Goal: Task Accomplishment & Management: Manage account settings

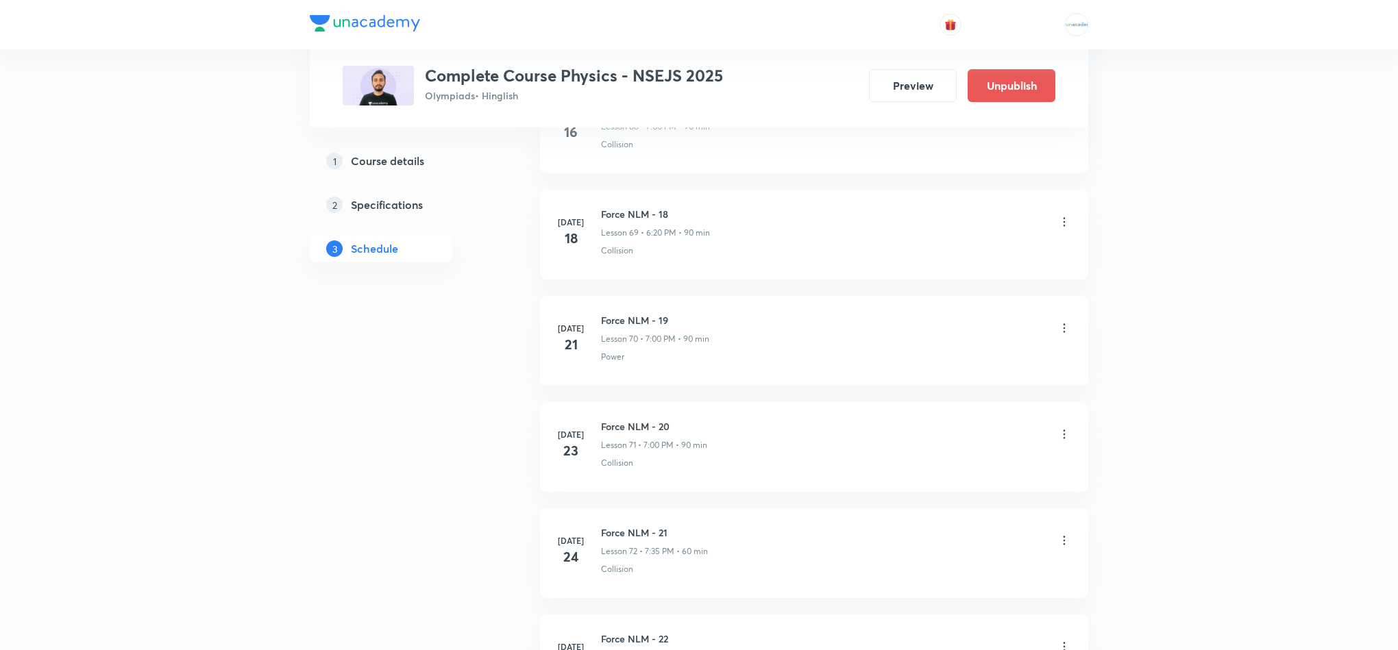
scroll to position [8311, 0]
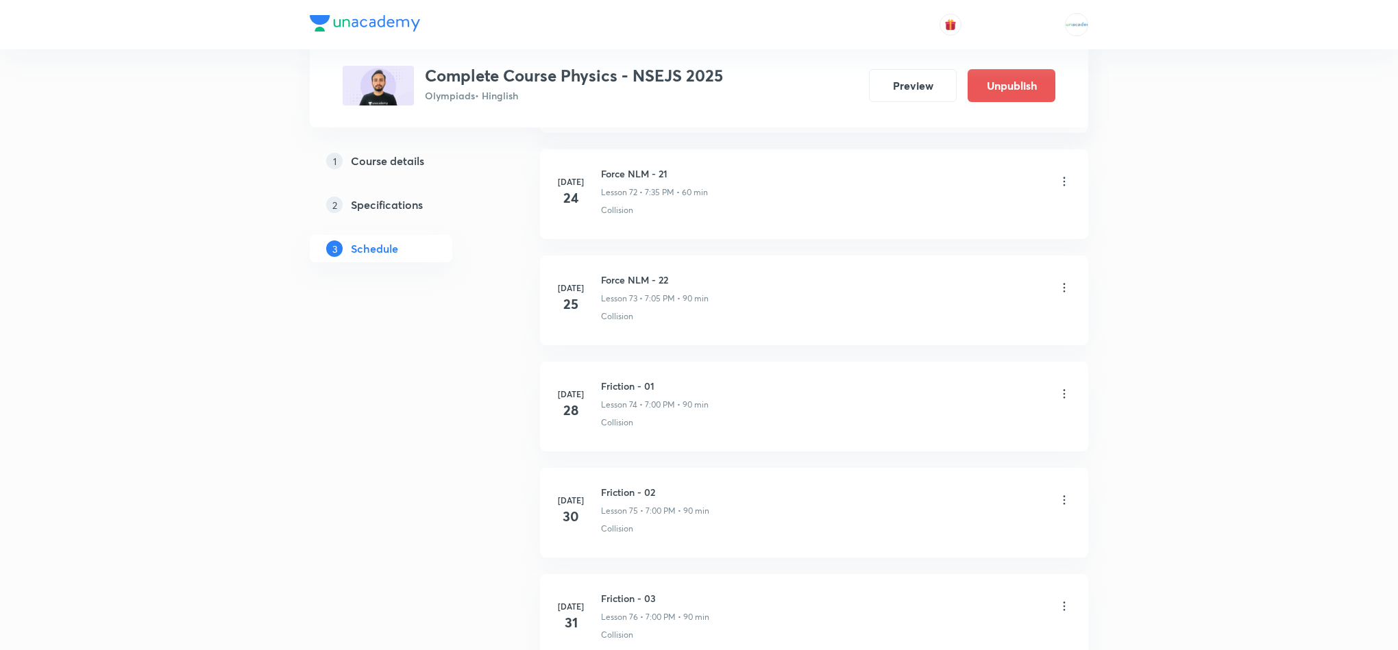
drag, startPoint x: 0, startPoint y: 0, endPoint x: 971, endPoint y: 151, distance: 982.6
click at [971, 110] on div "Collision" at bounding box center [836, 104] width 470 height 12
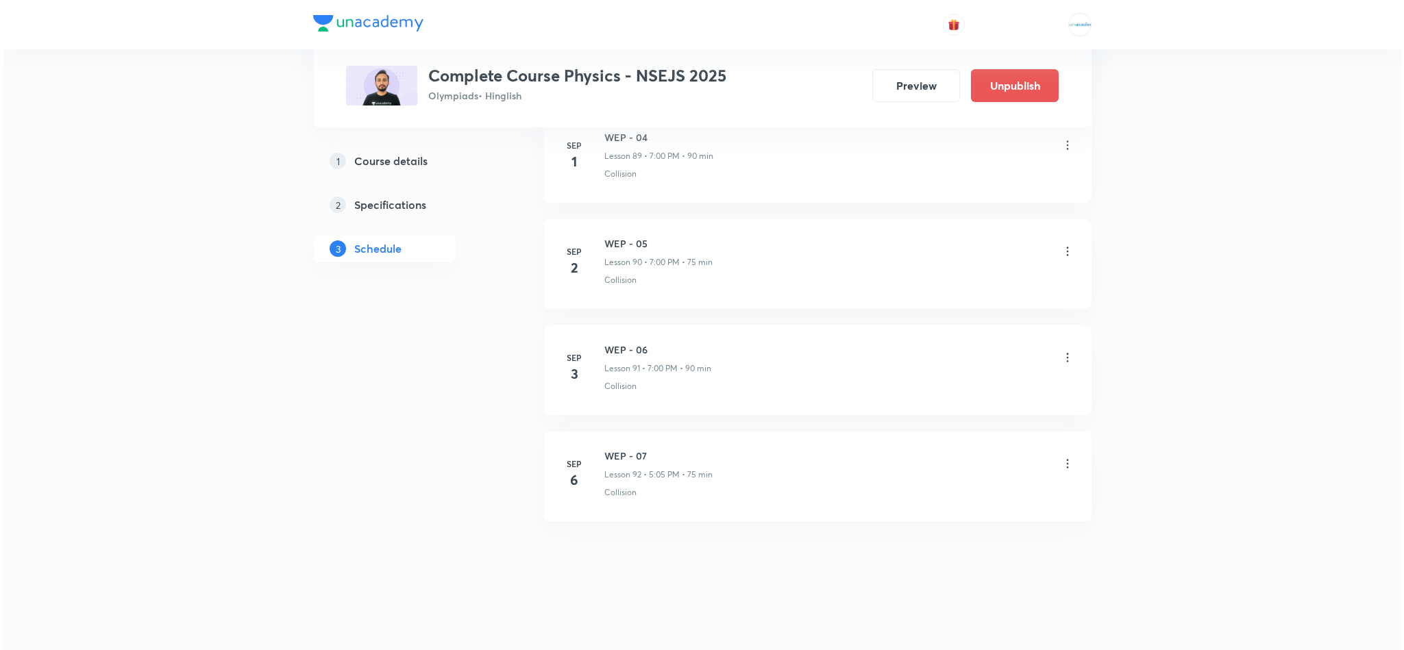
scroll to position [10188, 0]
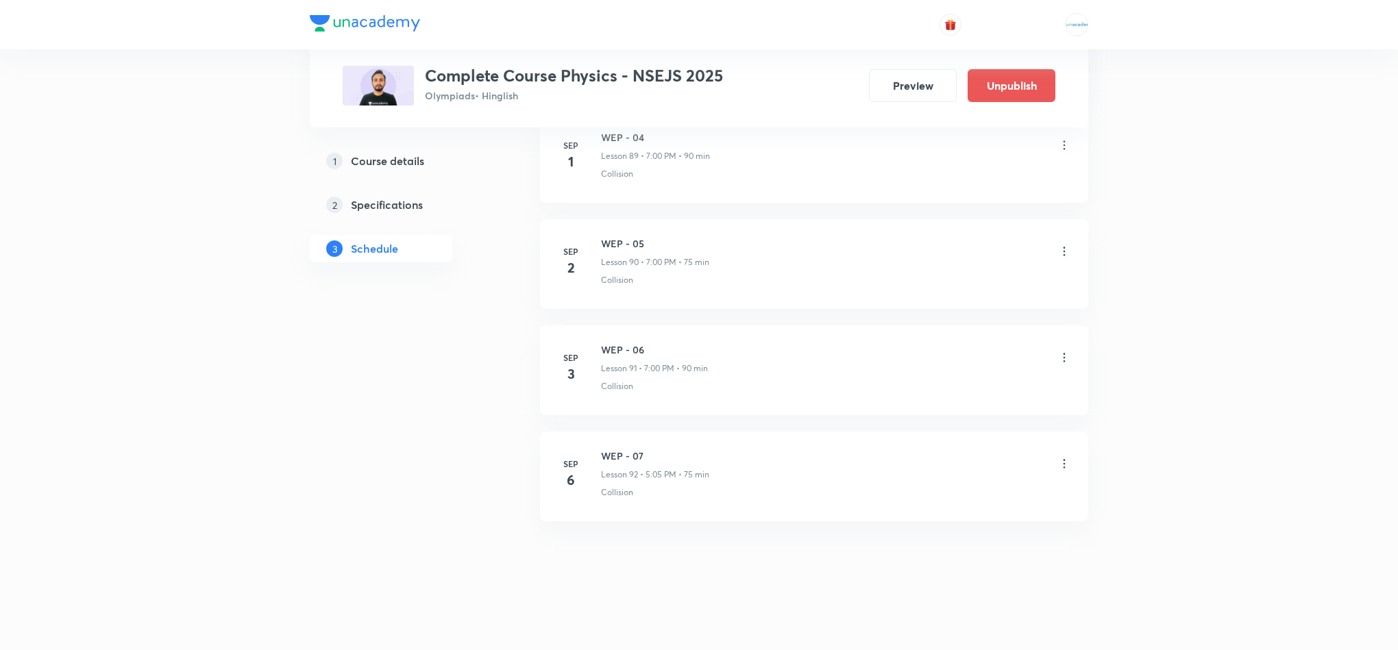
click at [1067, 258] on icon at bounding box center [1064, 252] width 14 height 14
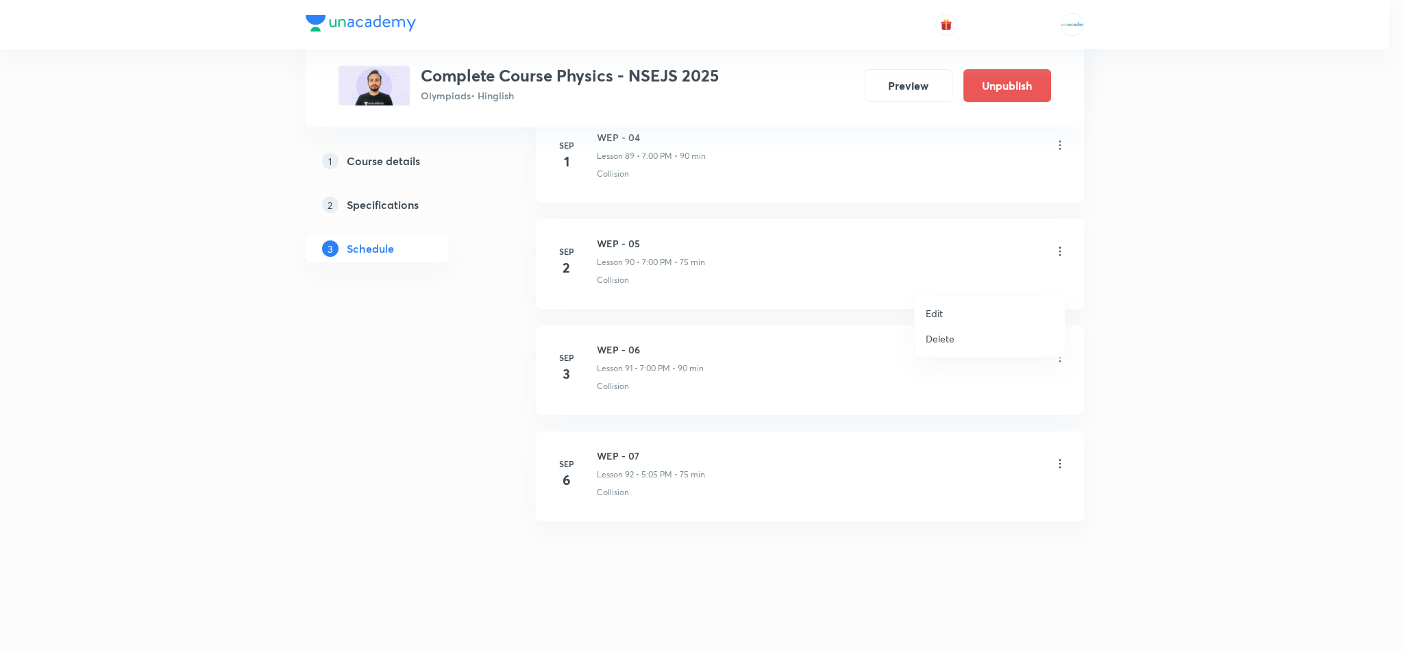
click at [962, 310] on li "Edit" at bounding box center [990, 313] width 150 height 25
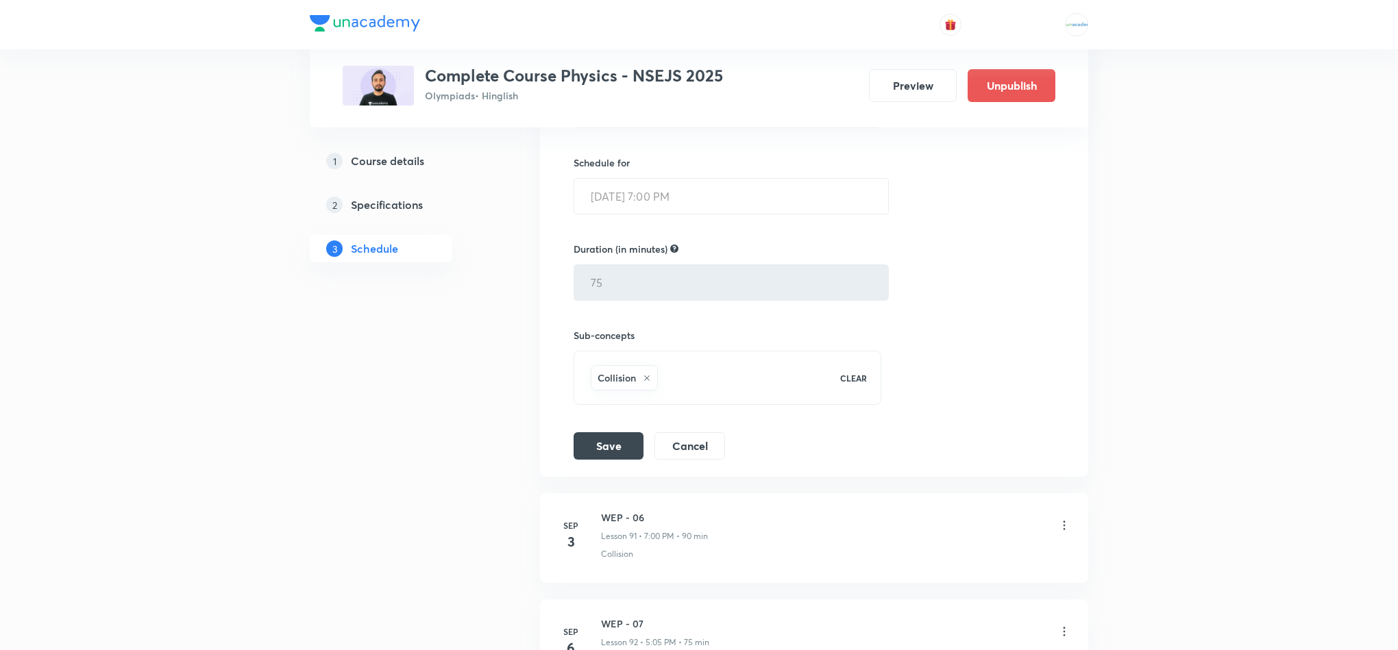
scroll to position [9876, 0]
click at [706, 462] on button "Cancel" at bounding box center [689, 447] width 71 height 27
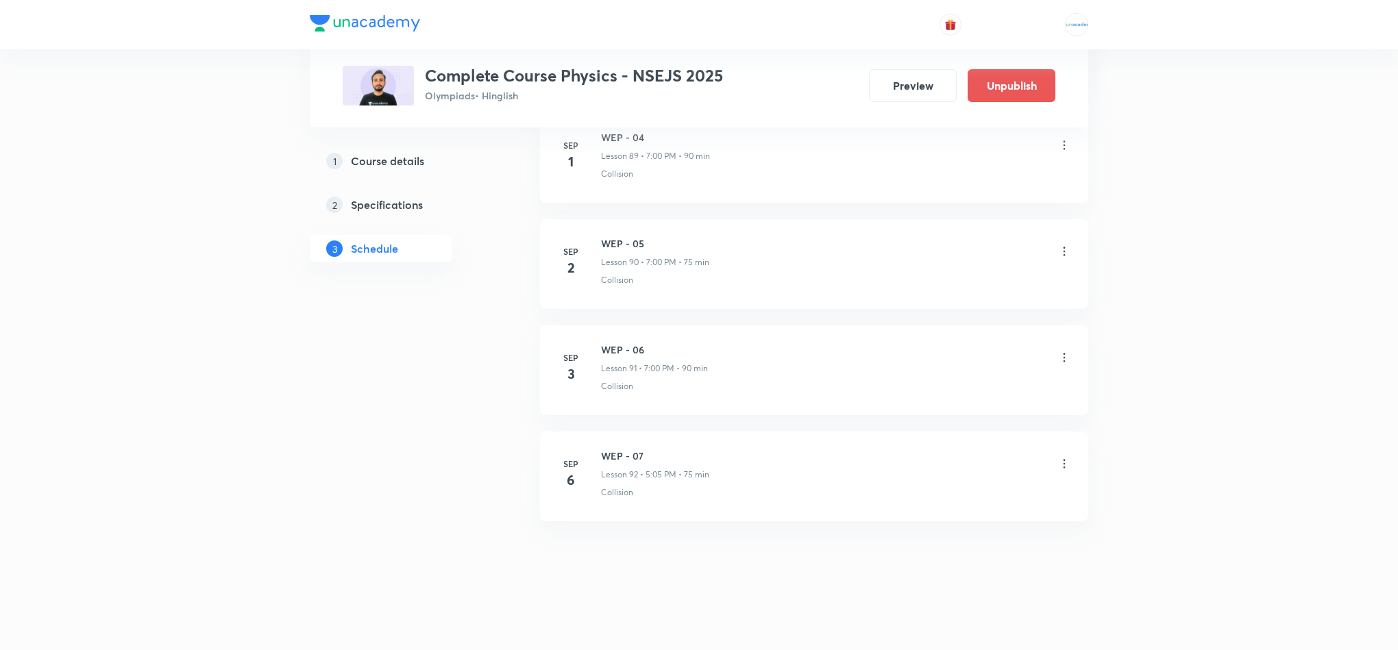
scroll to position [9704, 0]
drag, startPoint x: 650, startPoint y: 294, endPoint x: 597, endPoint y: 282, distance: 54.0
click at [597, 282] on li "[DATE] WEP - 05 Lesson 90 • 7:00 PM • 75 min Collision" at bounding box center [814, 264] width 548 height 90
copy h6 "WEP - 05"
click at [1064, 256] on icon at bounding box center [1065, 251] width 2 height 9
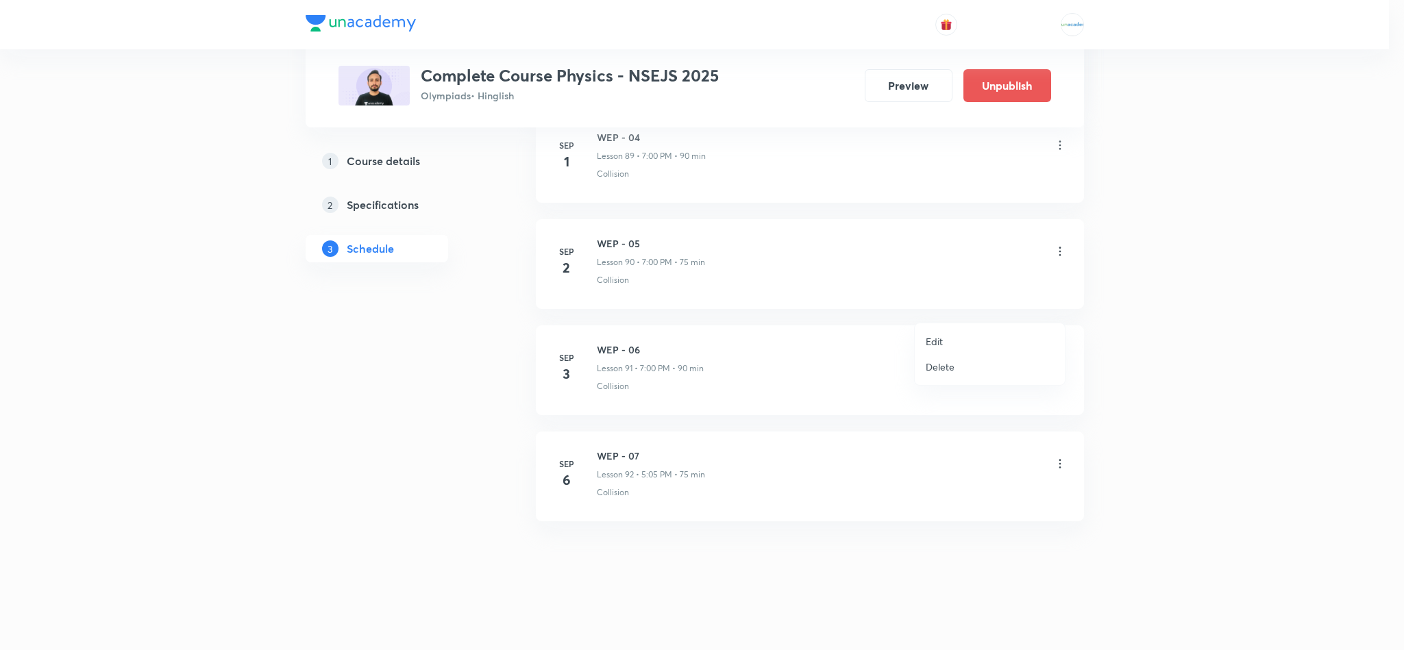
click at [968, 354] on li "Delete" at bounding box center [990, 366] width 150 height 25
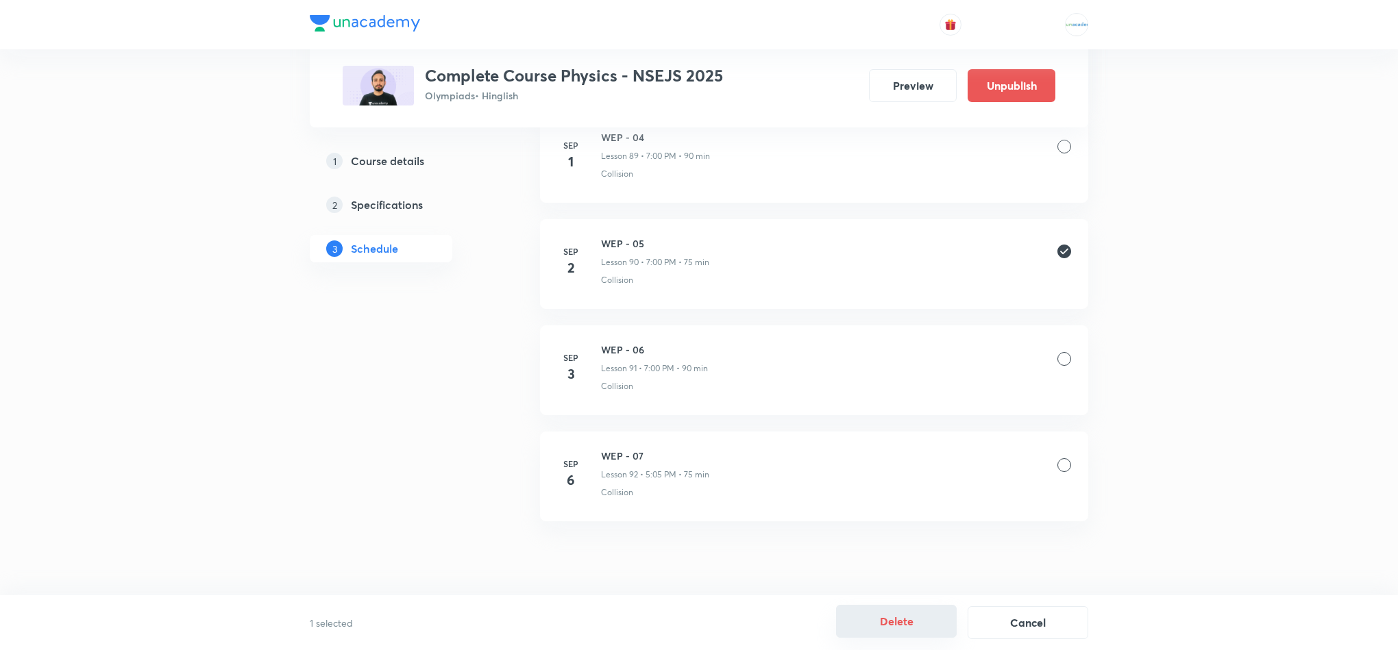
click at [925, 617] on button "Delete" at bounding box center [896, 621] width 121 height 33
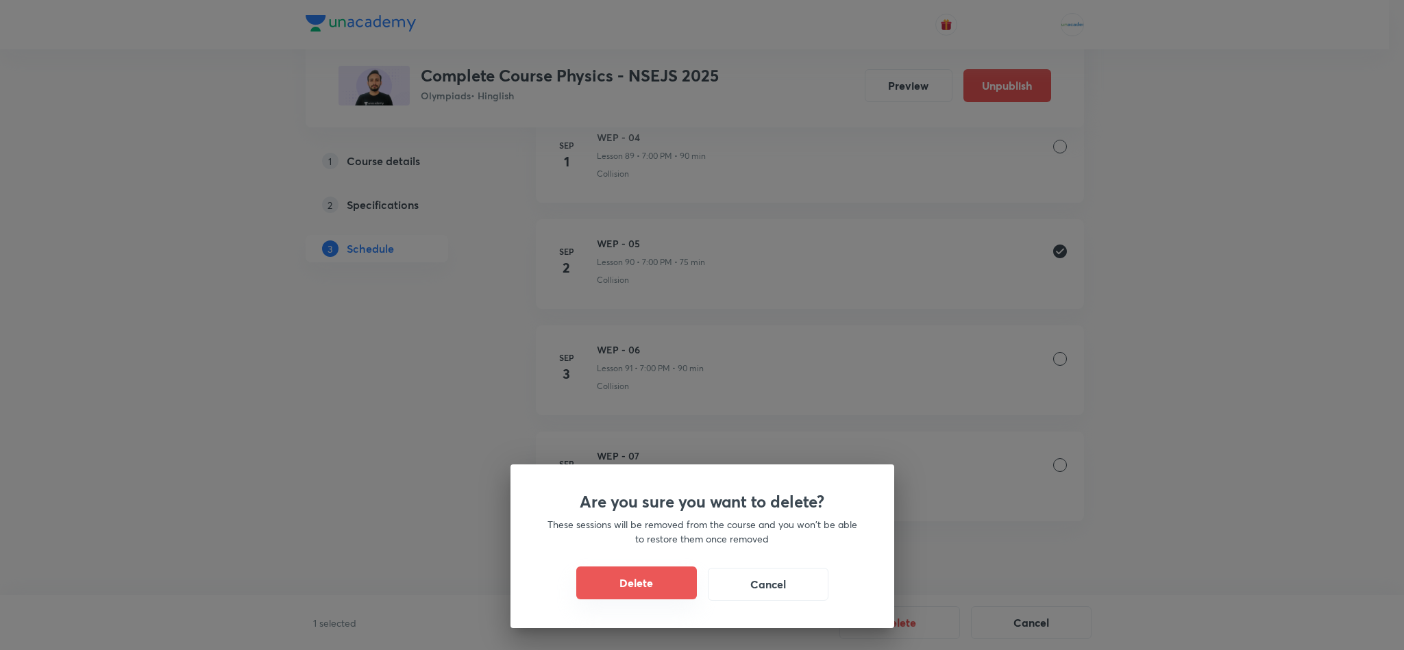
click at [622, 572] on button "Delete" at bounding box center [636, 583] width 121 height 33
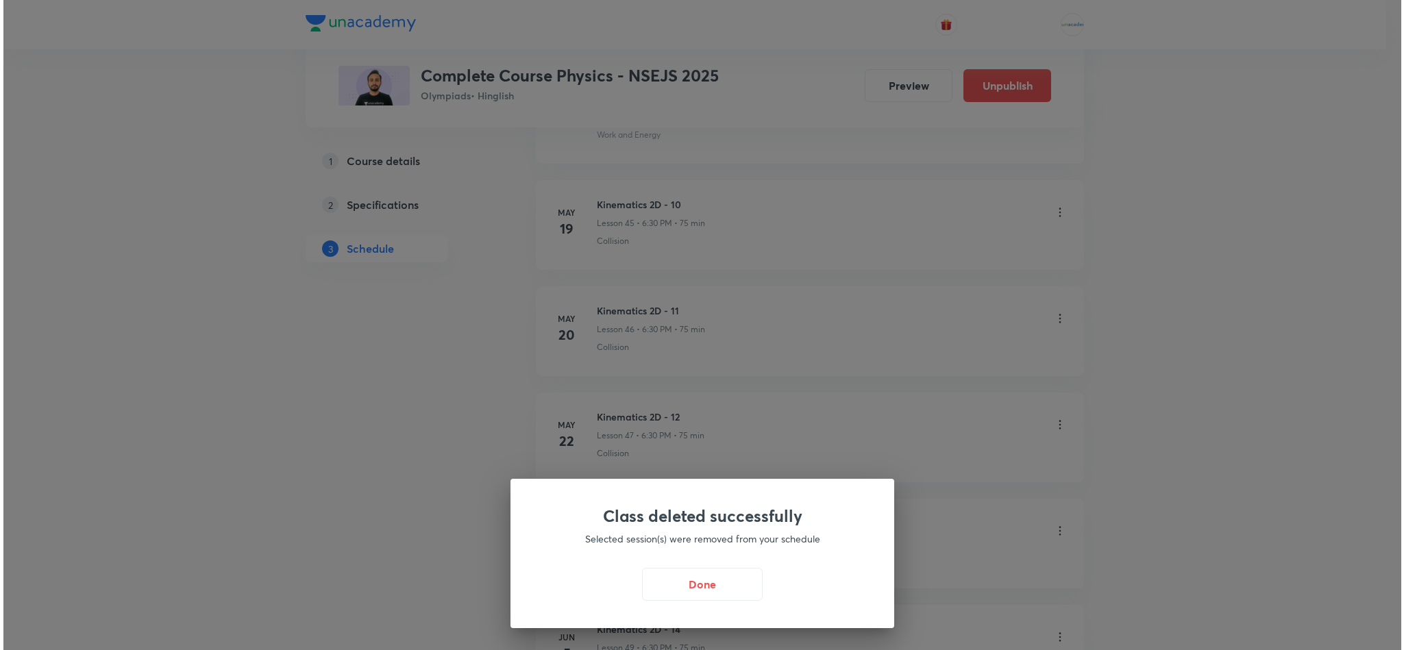
scroll to position [3791, 0]
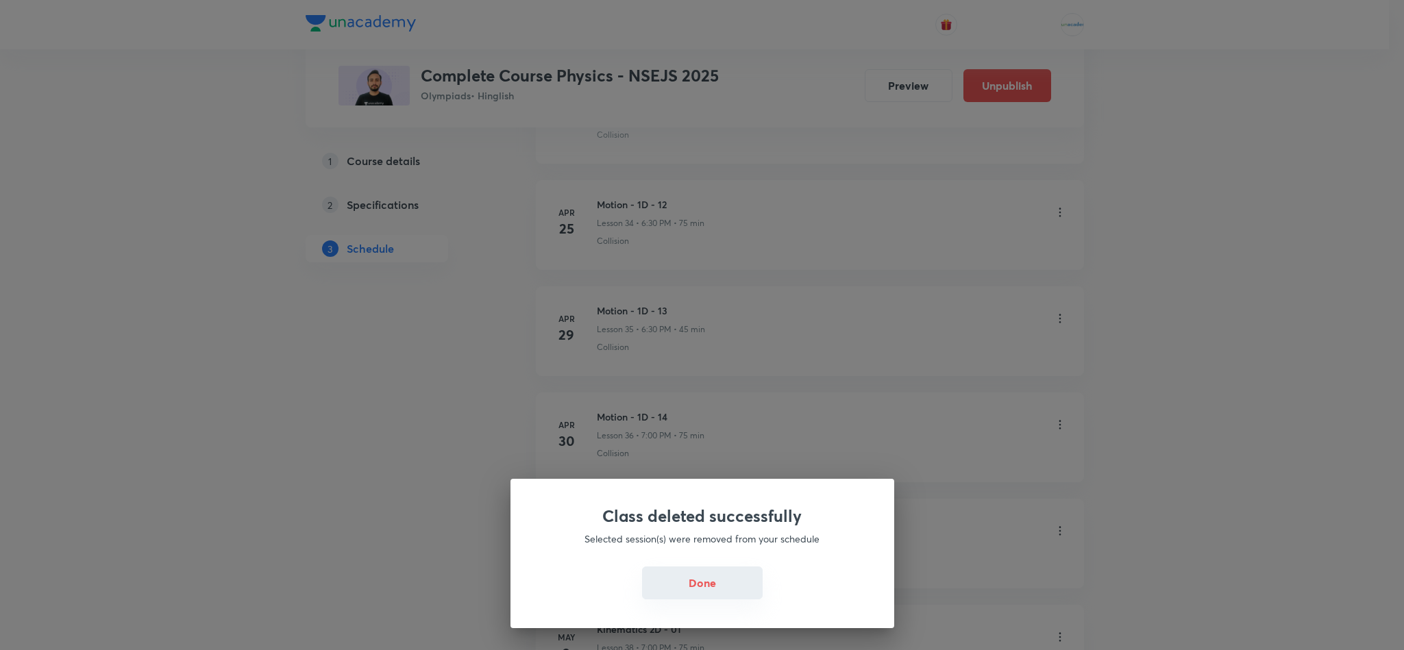
click at [693, 580] on button "Done" at bounding box center [702, 583] width 121 height 33
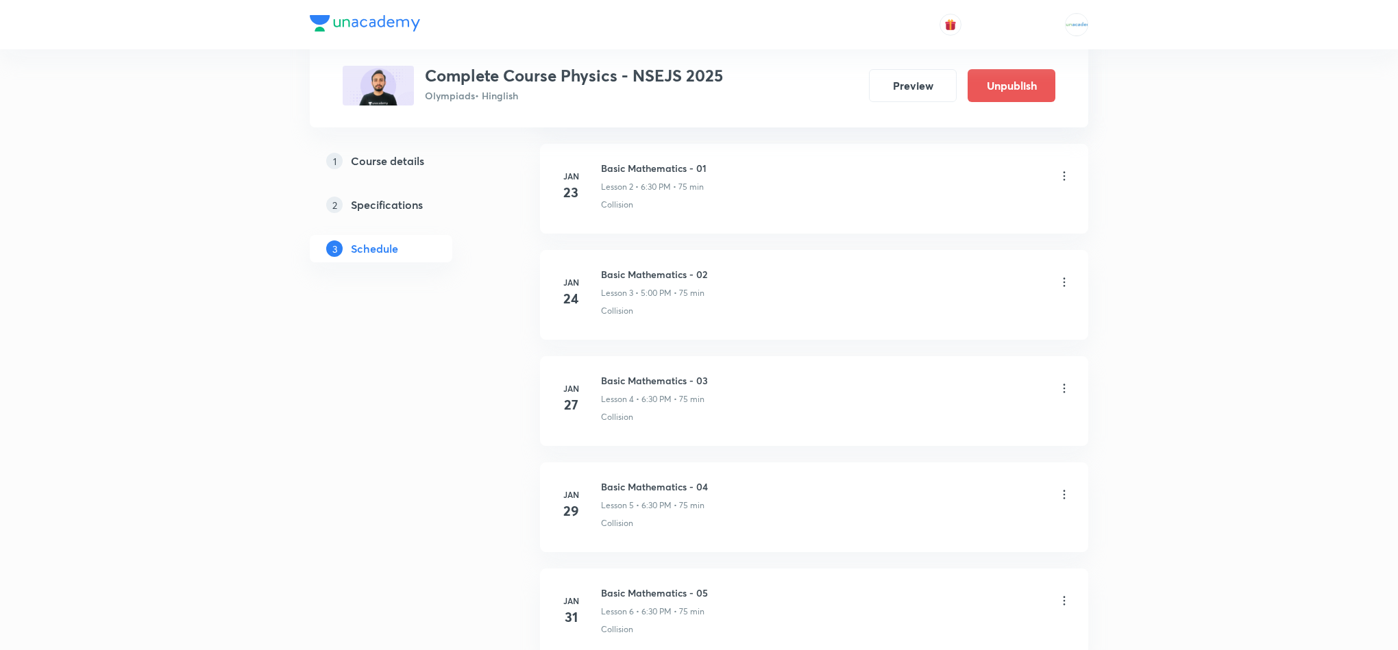
scroll to position [0, 0]
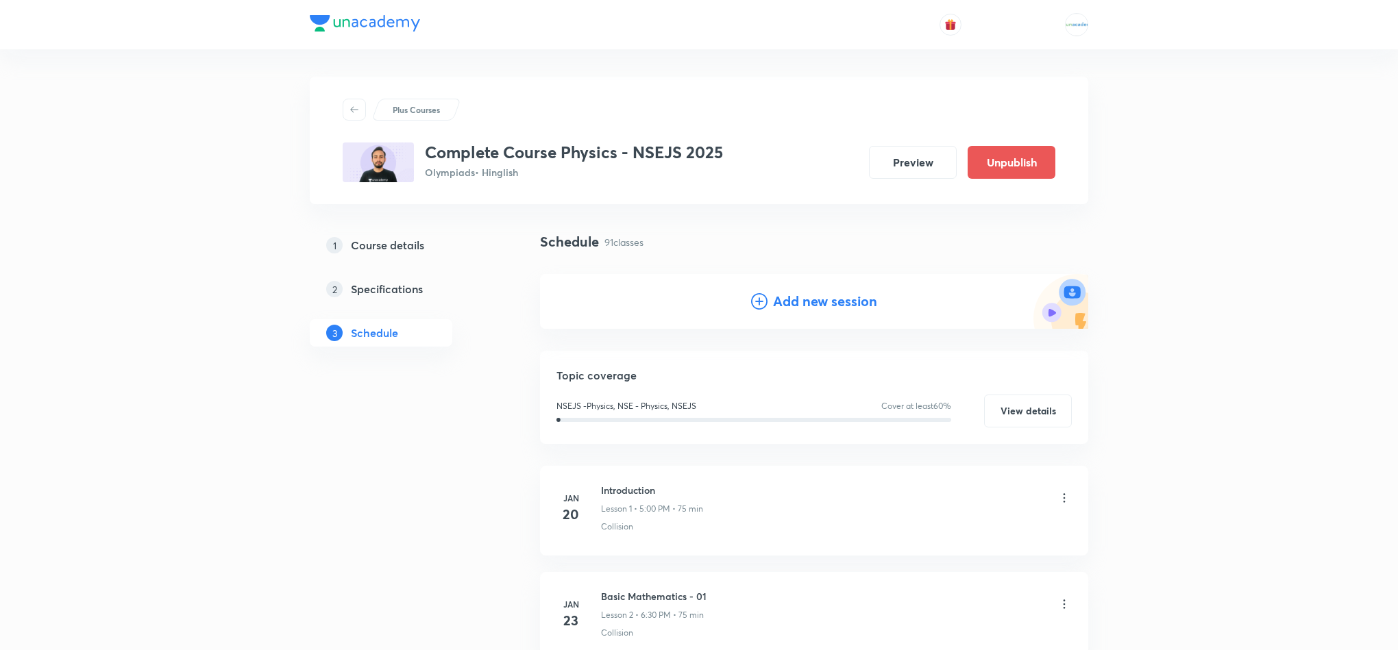
click at [787, 301] on h4 "Add new session" at bounding box center [825, 301] width 104 height 21
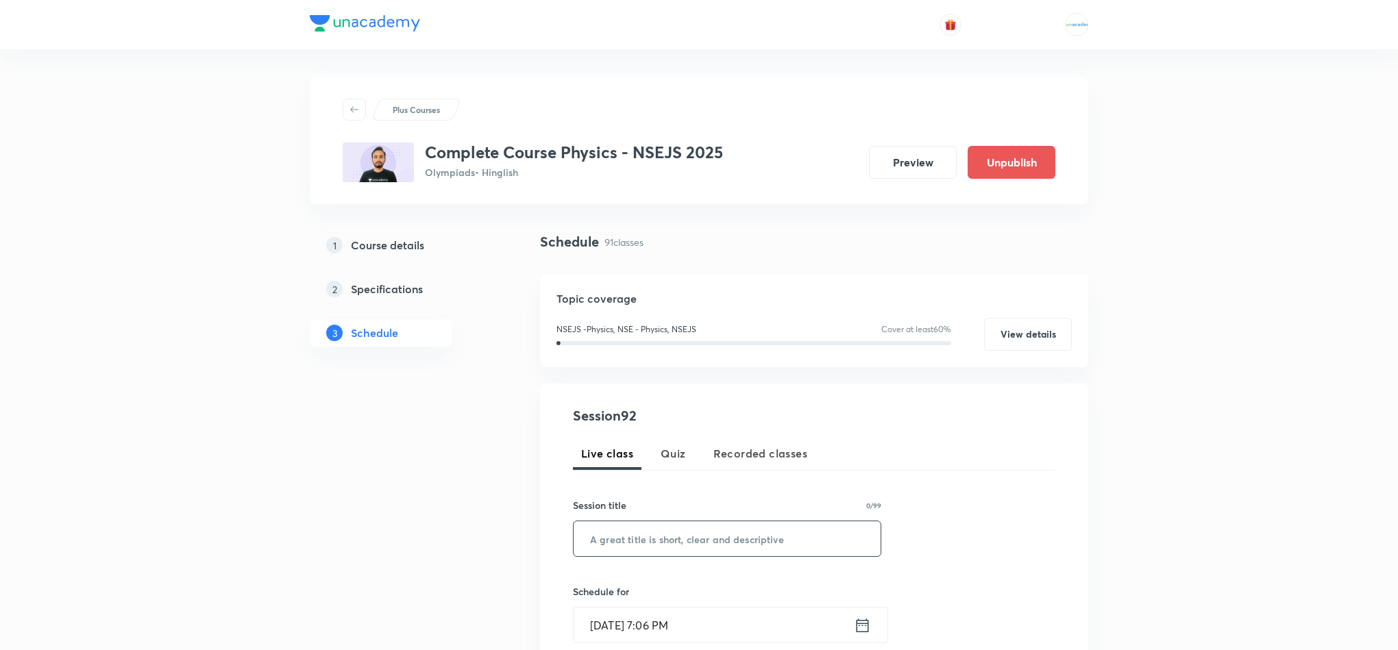
click at [634, 539] on input "text" at bounding box center [727, 538] width 307 height 35
paste input "WEP - 05"
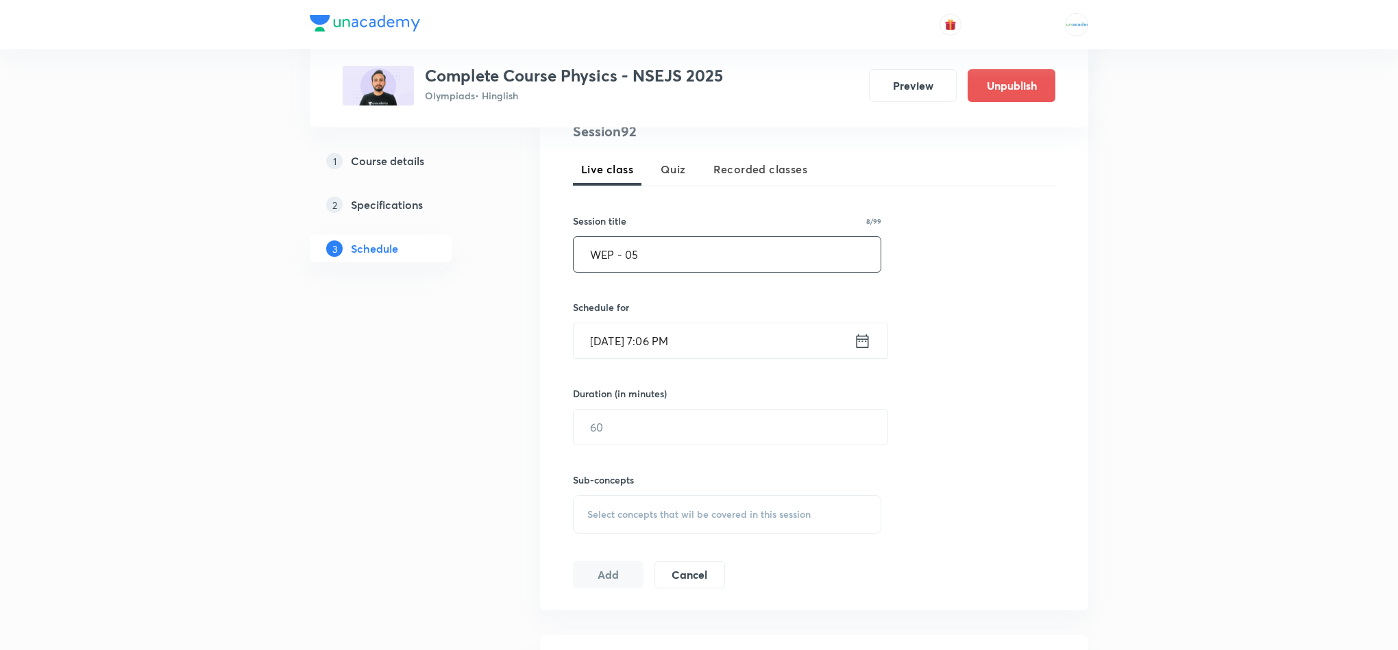
scroll to position [286, 0]
type input "WEP - 05"
click at [863, 345] on icon at bounding box center [862, 339] width 17 height 19
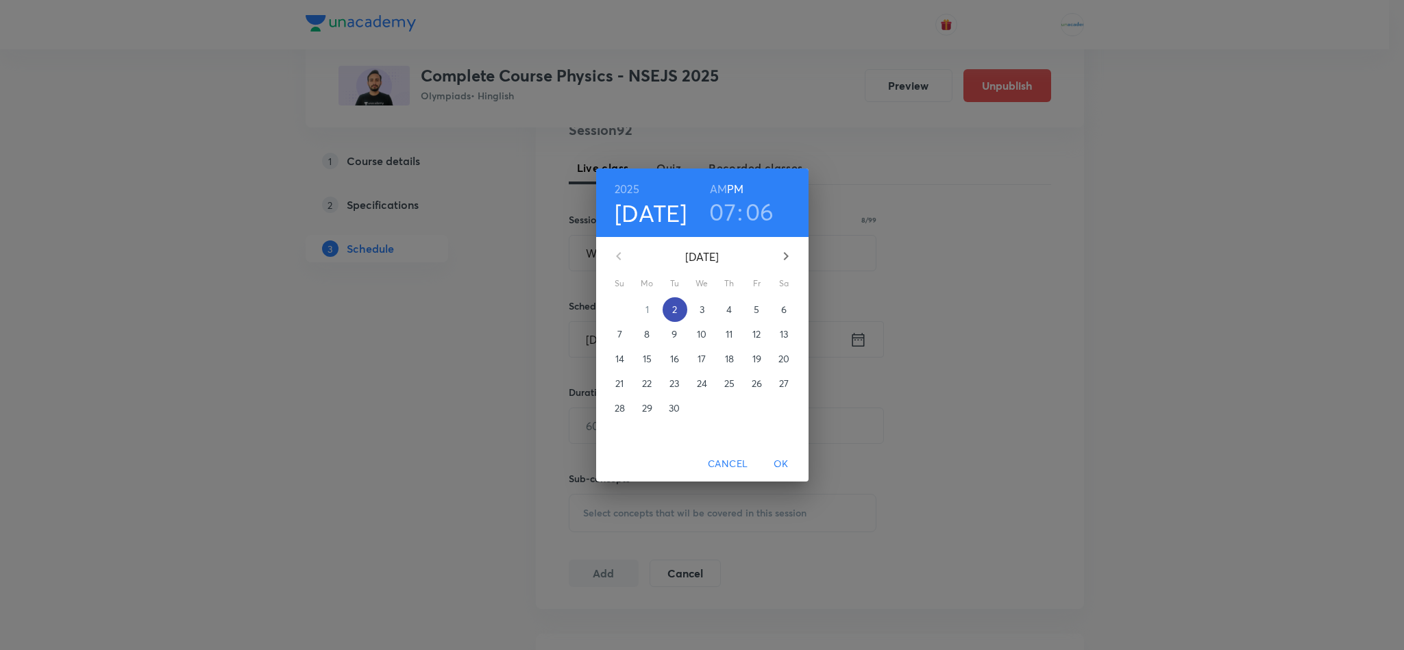
click at [677, 315] on span "2" at bounding box center [675, 310] width 25 height 14
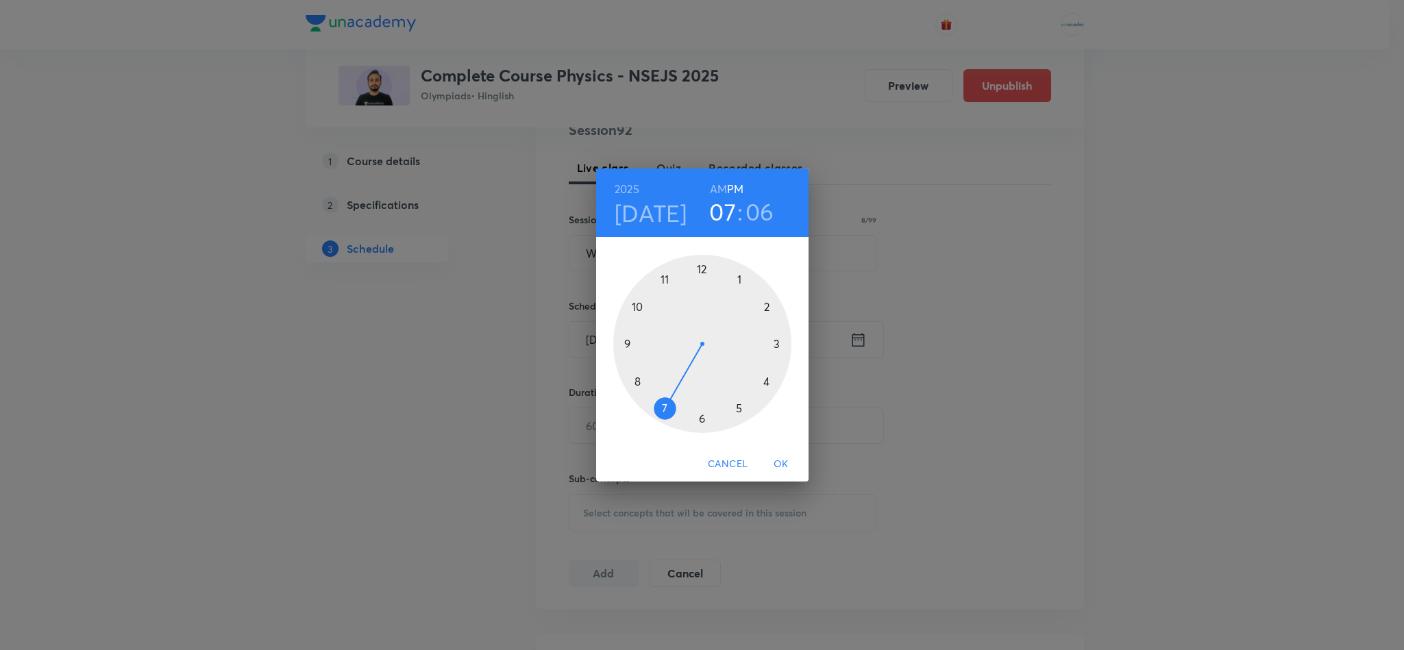
click at [668, 406] on div at bounding box center [702, 344] width 178 height 178
click at [704, 421] on div at bounding box center [702, 344] width 178 height 178
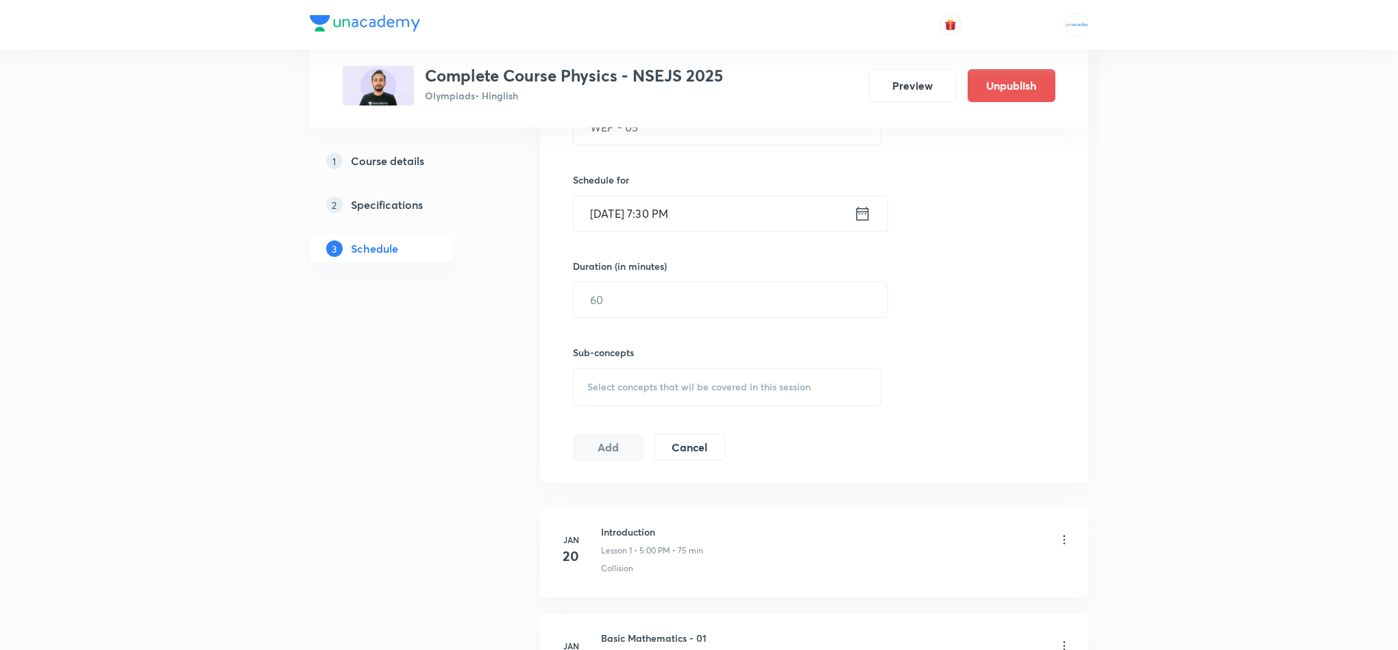
scroll to position [413, 0]
click at [642, 312] on input "text" at bounding box center [731, 298] width 314 height 35
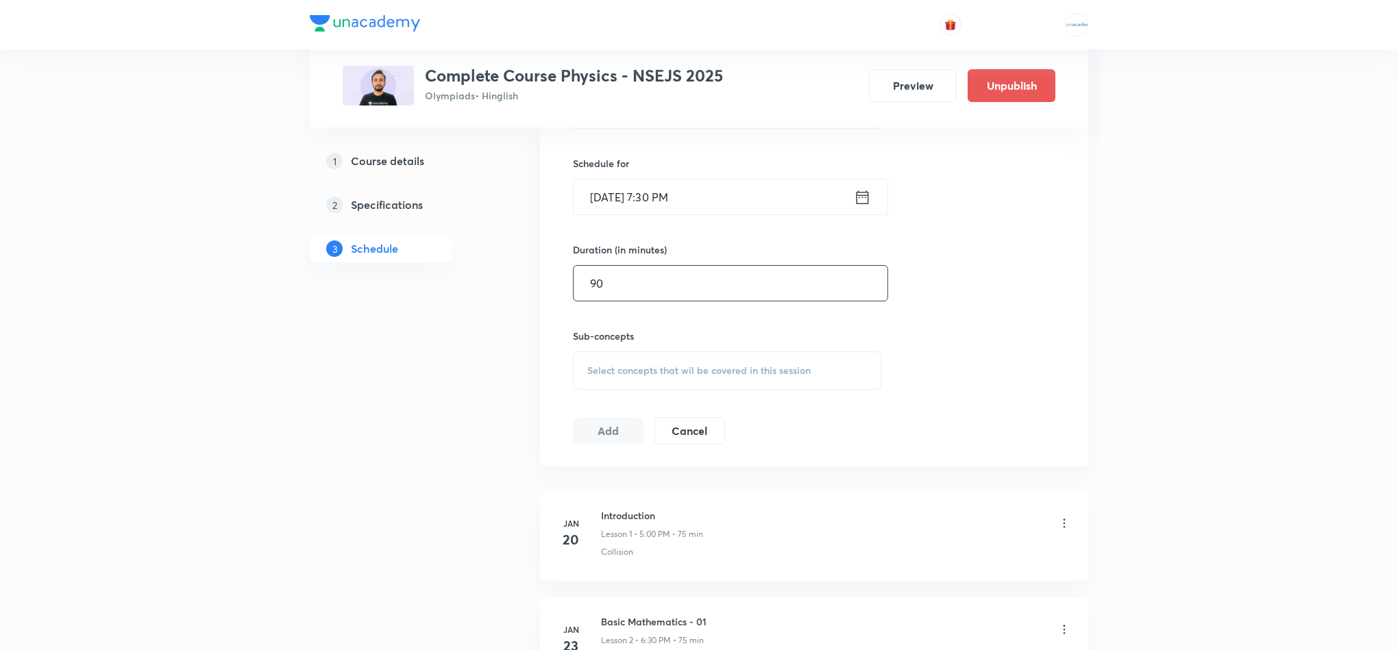
type input "90"
click at [665, 378] on div "Select concepts that wil be covered in this session" at bounding box center [727, 371] width 308 height 38
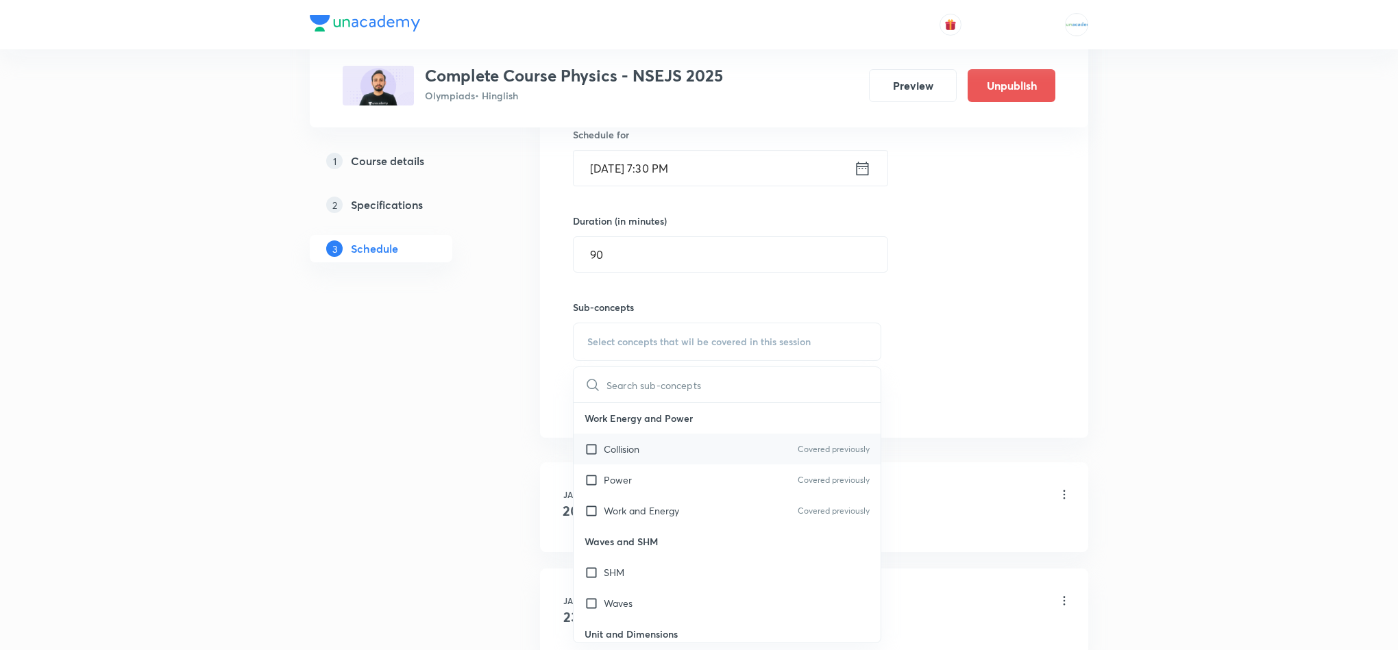
click at [646, 450] on div "Collision Covered previously" at bounding box center [727, 449] width 307 height 31
checkbox input "true"
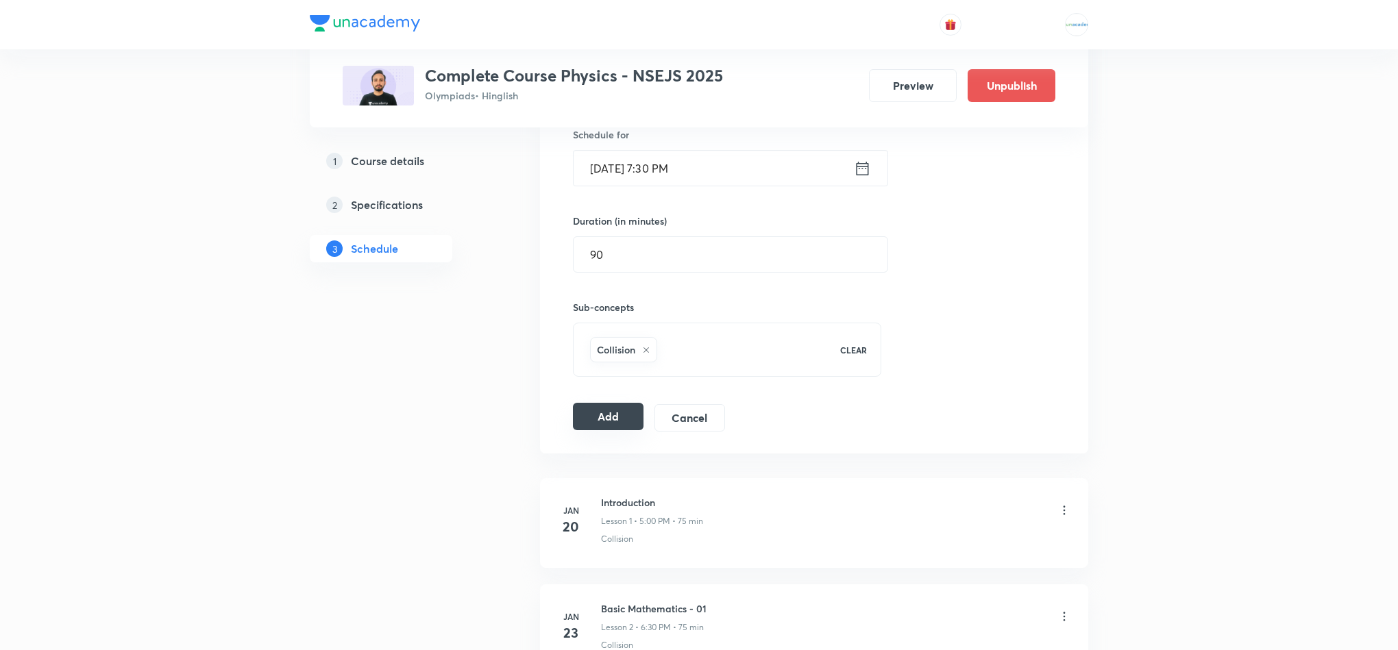
click at [600, 421] on button "Add" at bounding box center [608, 416] width 71 height 27
